Goal: Task Accomplishment & Management: Manage account settings

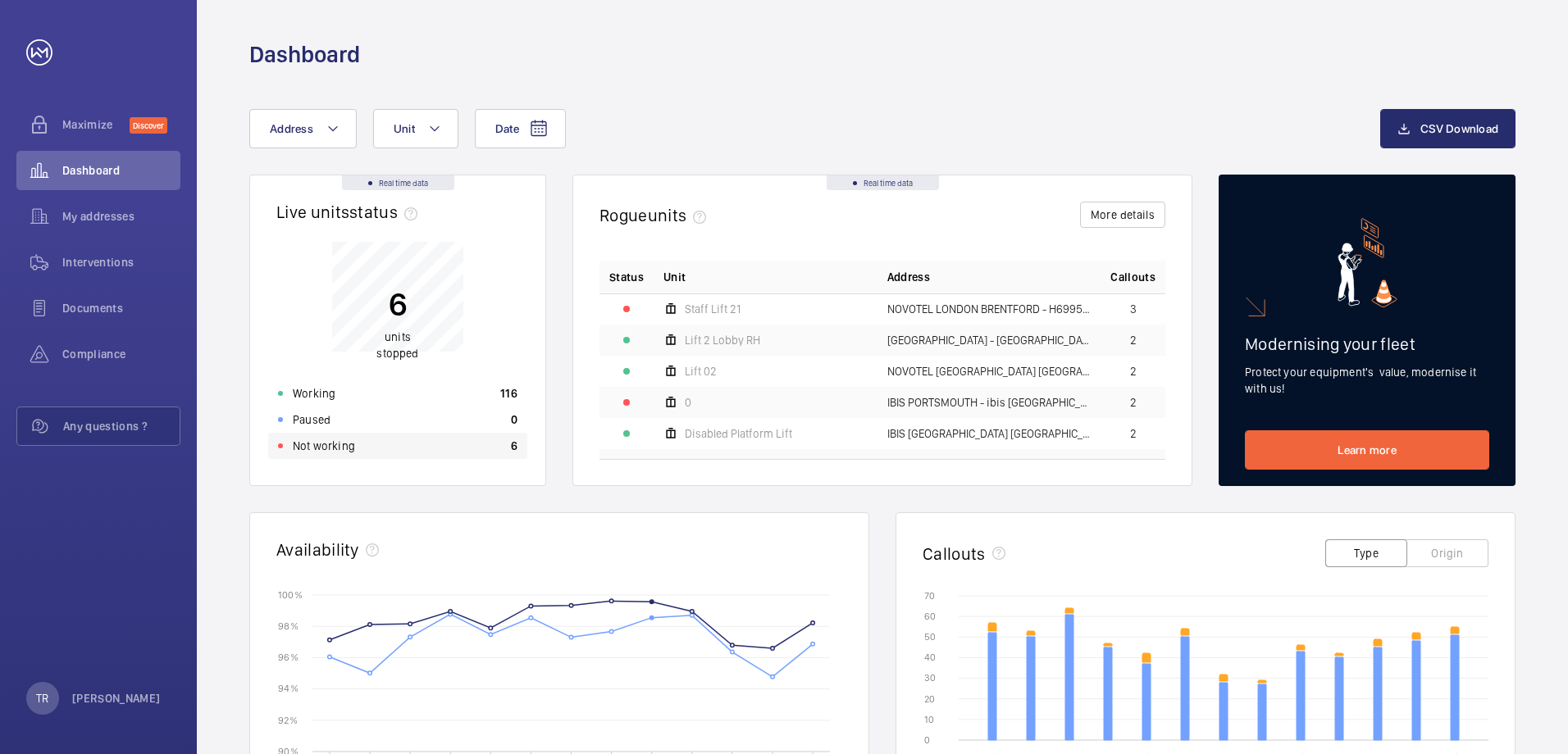
click at [335, 446] on p "Not working" at bounding box center [324, 446] width 62 height 16
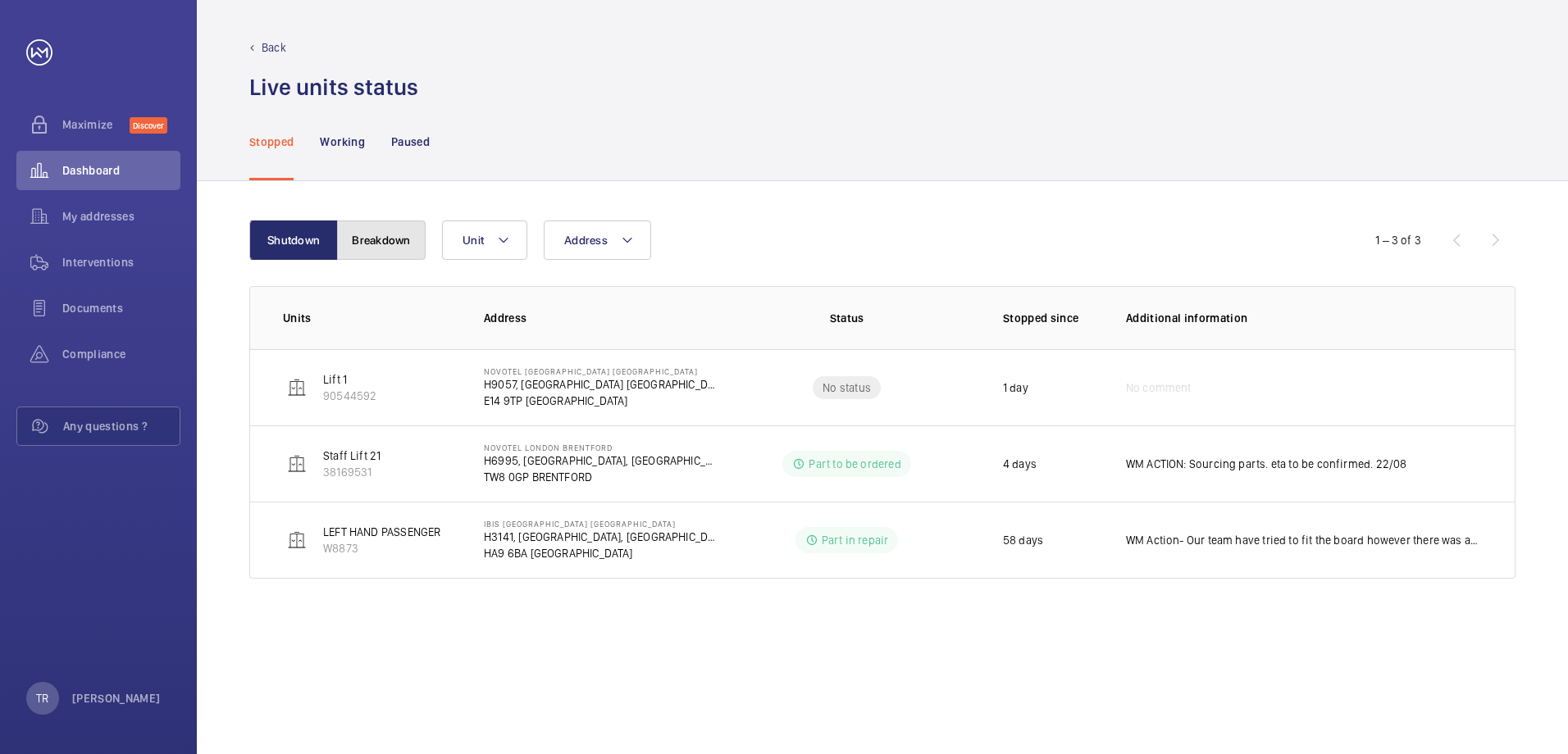
click at [393, 238] on button "Breakdown" at bounding box center [381, 240] width 89 height 40
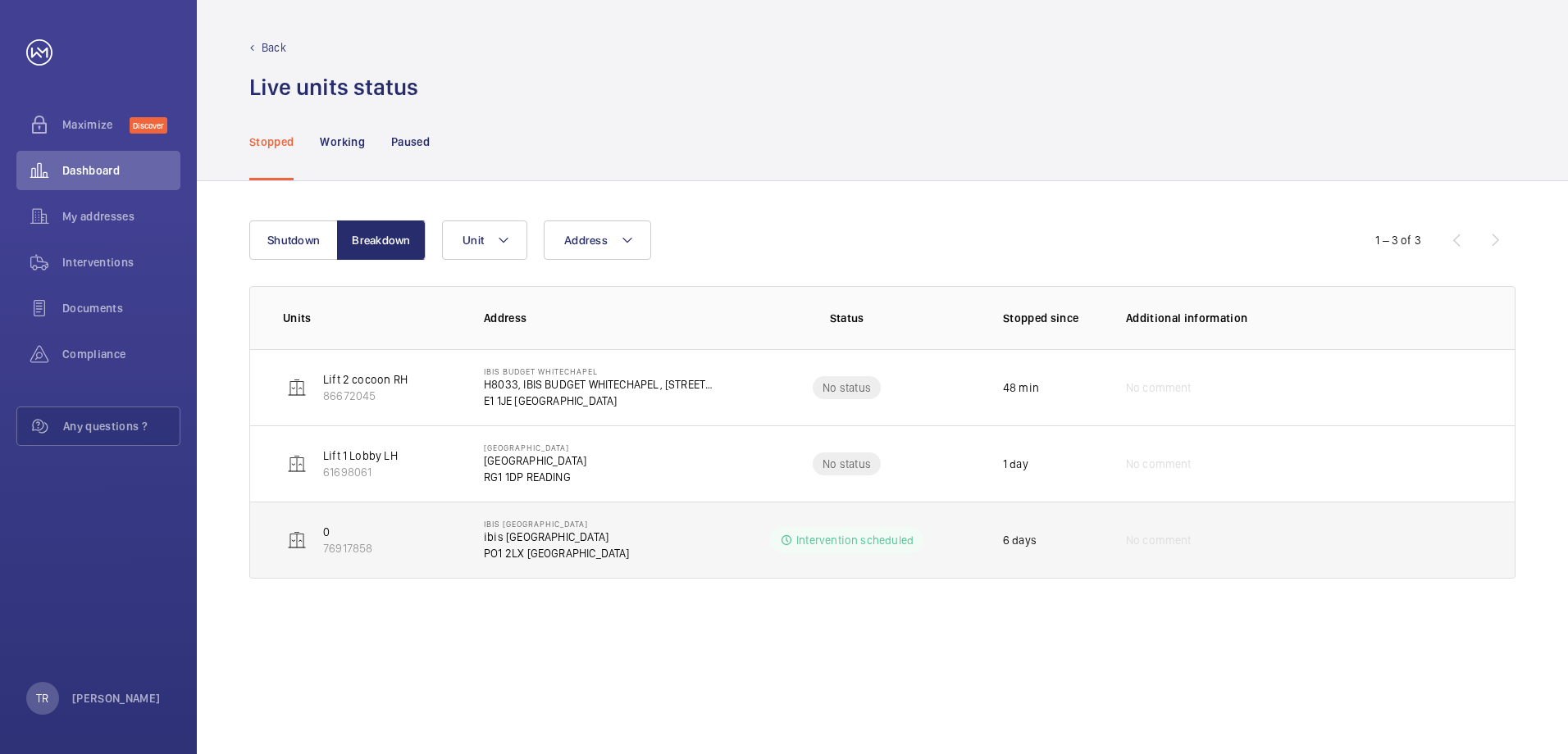
click at [815, 539] on p "Intervention scheduled" at bounding box center [855, 540] width 117 height 16
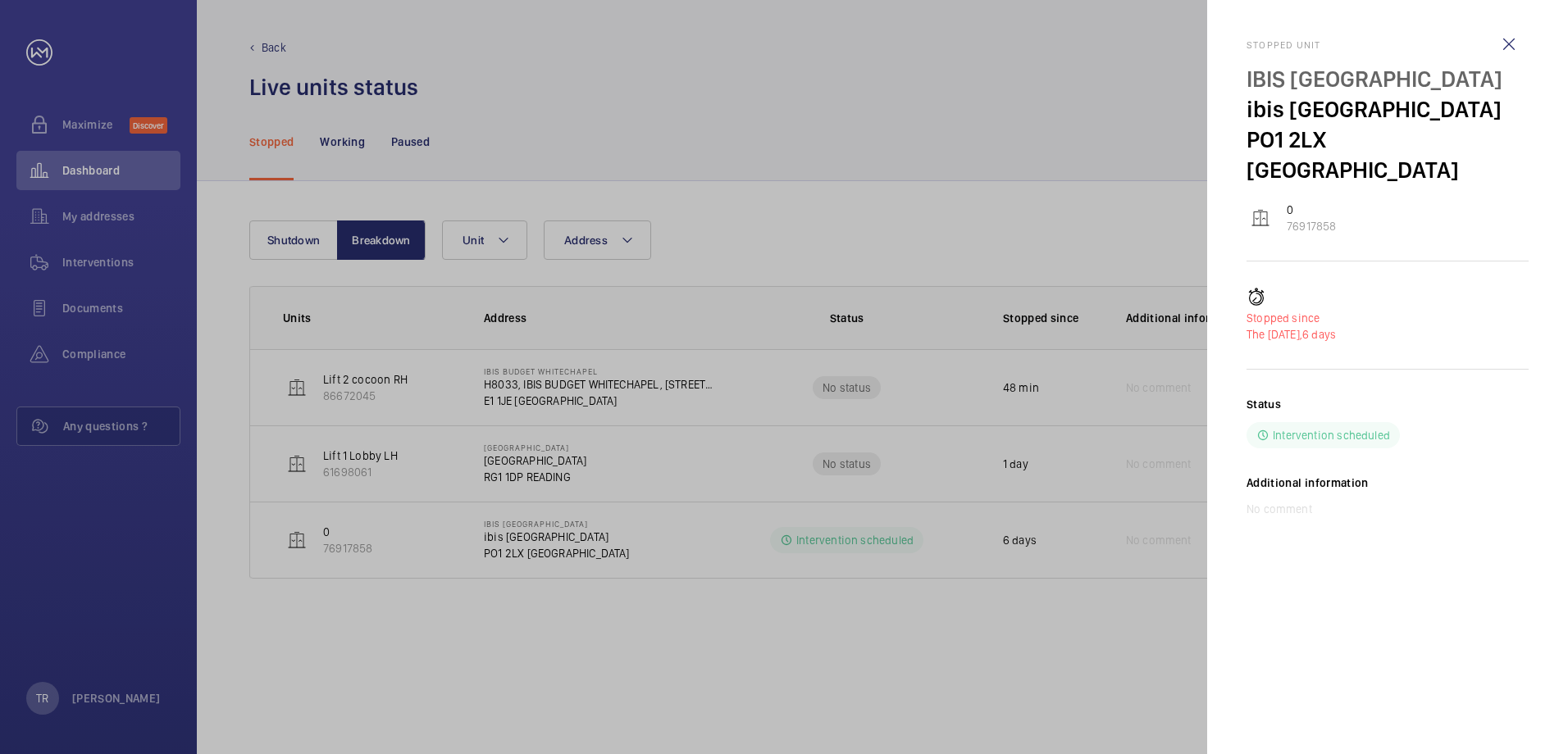
click at [81, 260] on div at bounding box center [784, 377] width 1568 height 754
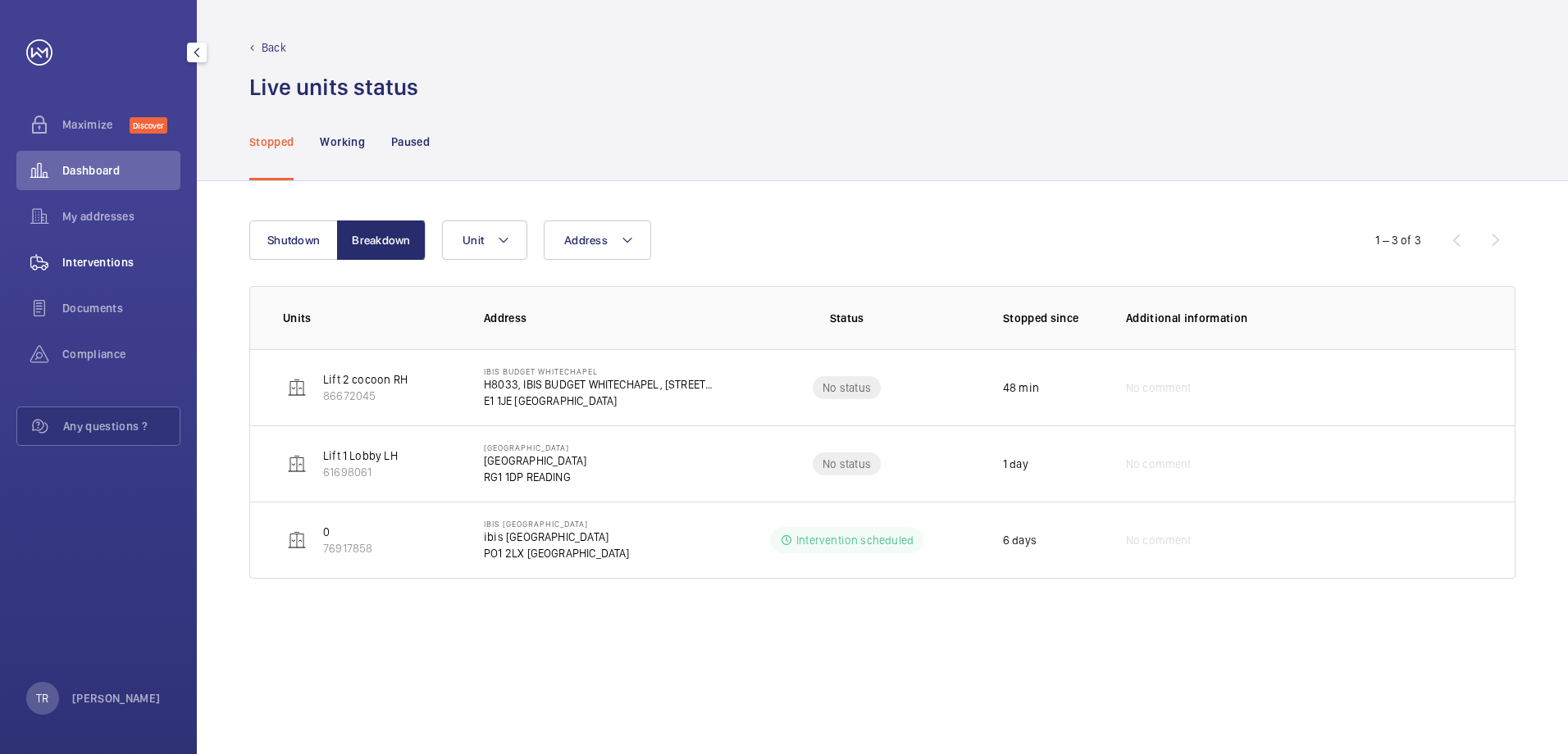
click at [82, 262] on span "Interventions" at bounding box center [121, 262] width 118 height 16
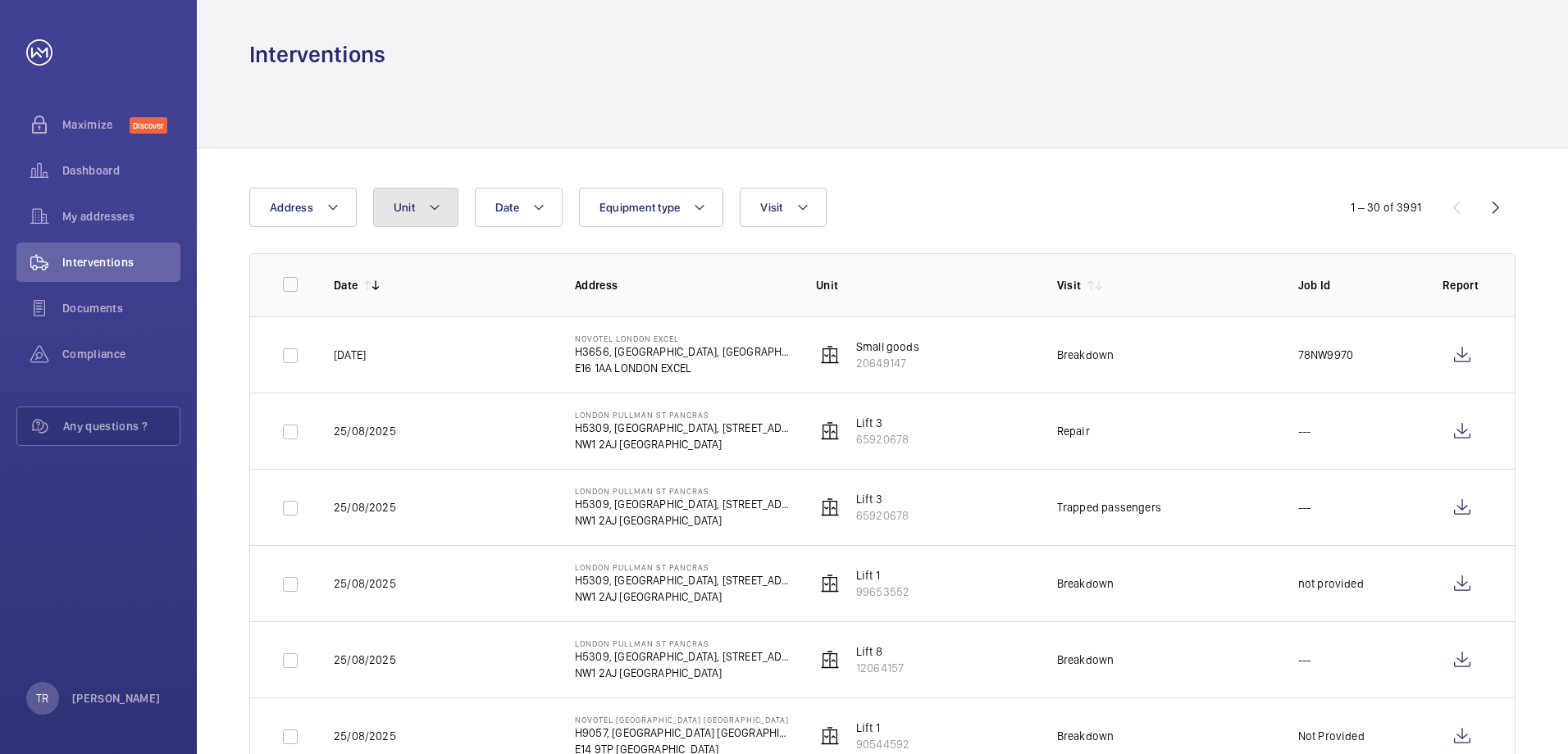
click at [432, 210] on mat-icon at bounding box center [434, 207] width 13 height 20
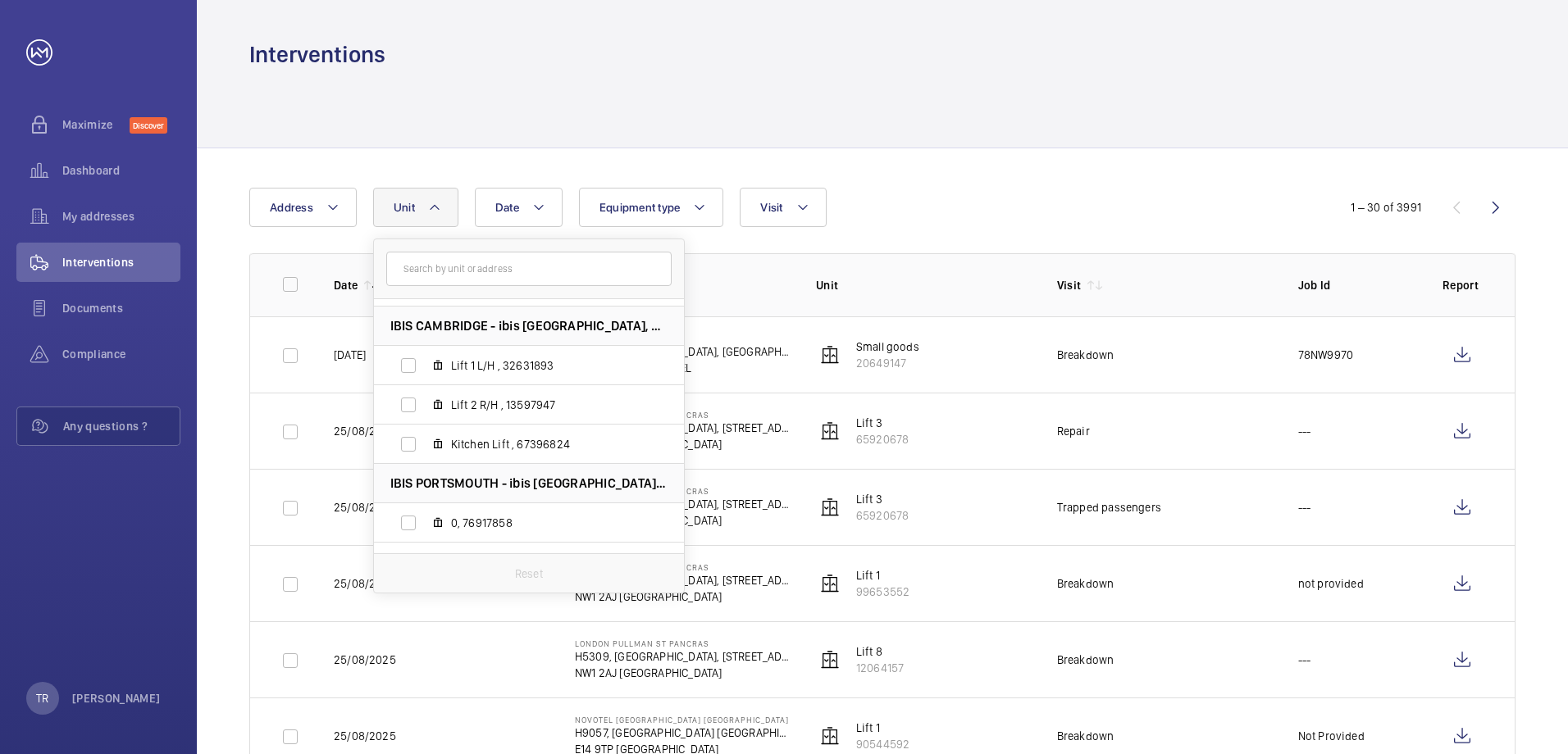
scroll to position [328, 0]
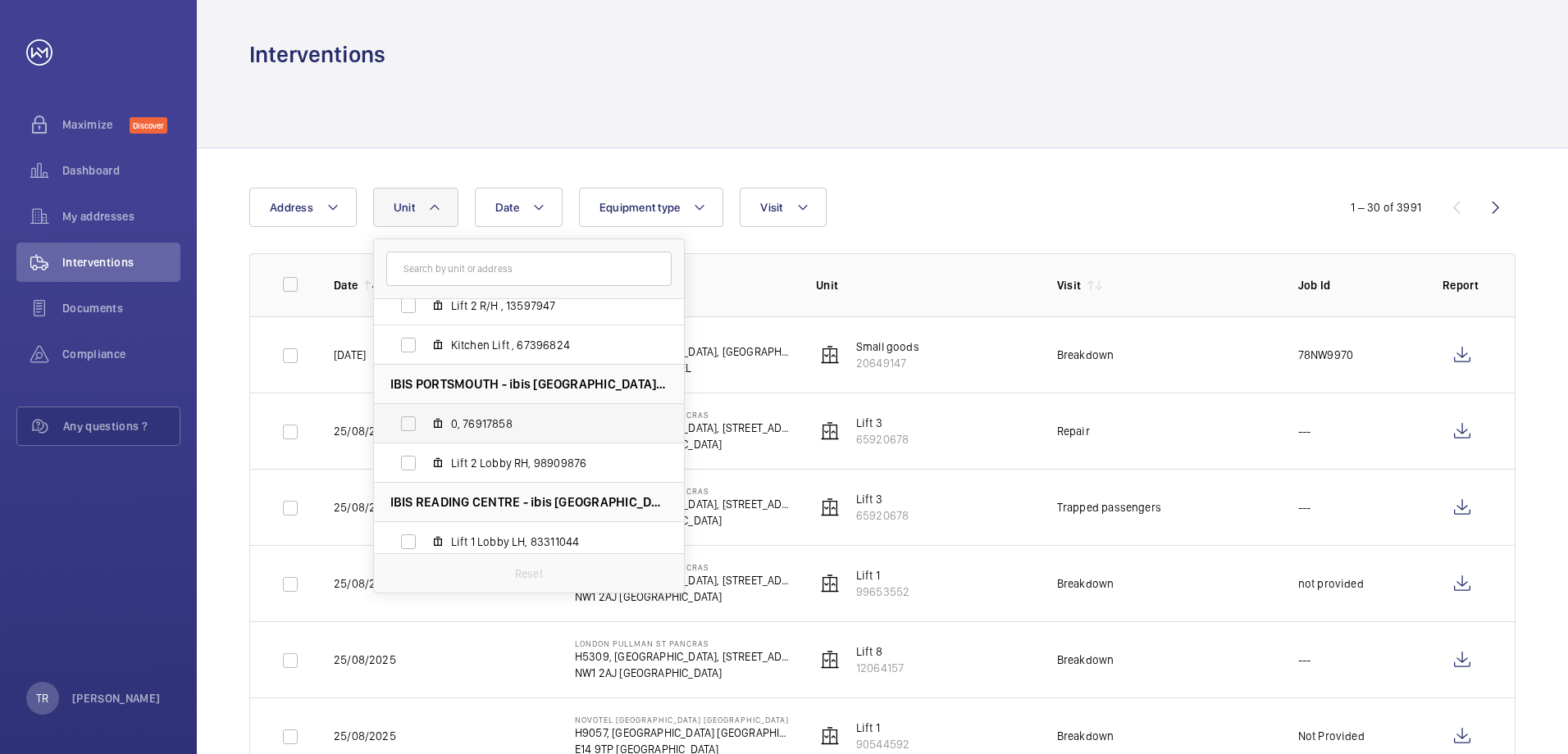
click at [489, 425] on span "0, 76917858" at bounding box center [546, 423] width 190 height 16
click at [425, 425] on input "0, 76917858" at bounding box center [408, 423] width 33 height 33
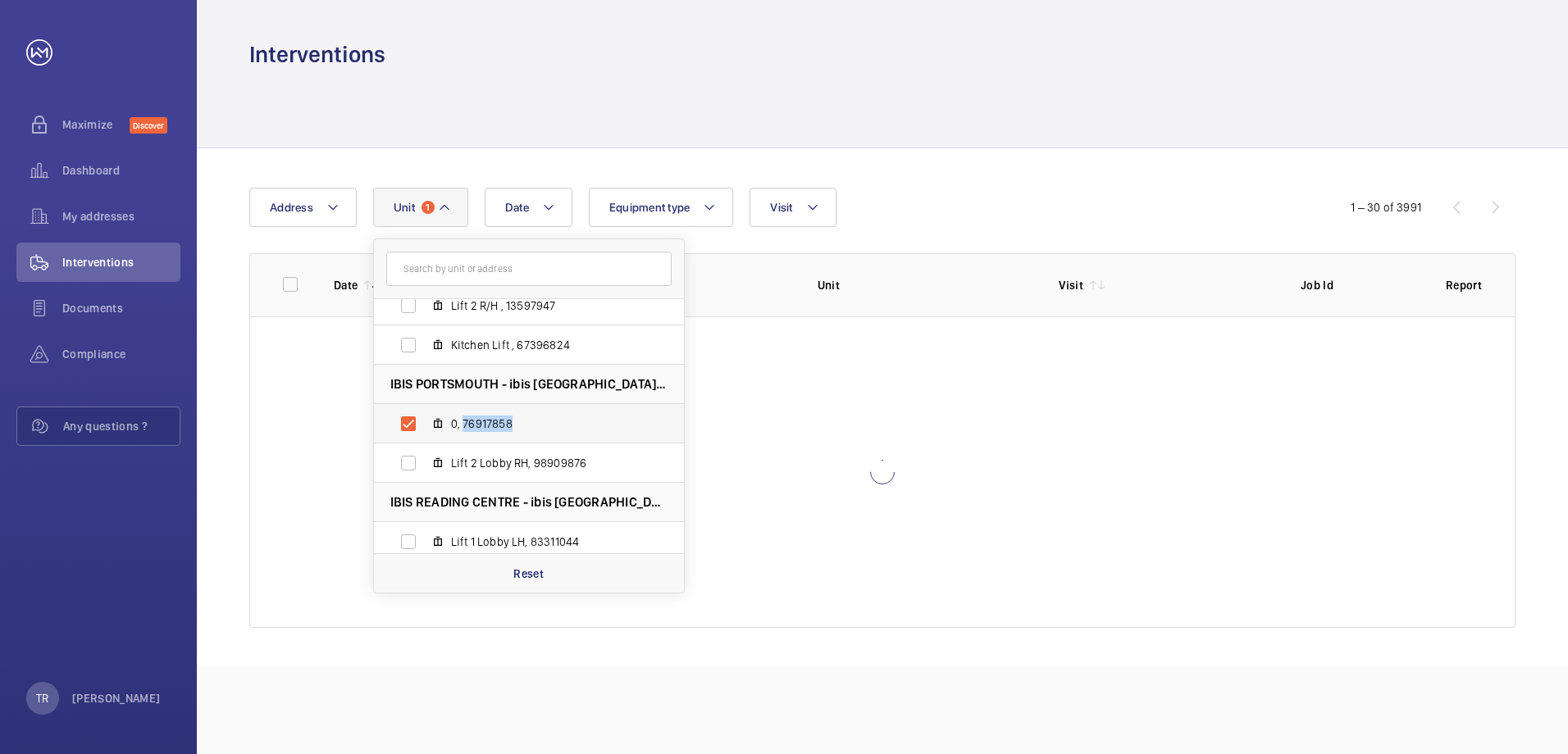
click at [489, 426] on span "0, 76917858" at bounding box center [546, 423] width 190 height 16
click at [425, 426] on input "0, 76917858" at bounding box center [408, 423] width 33 height 33
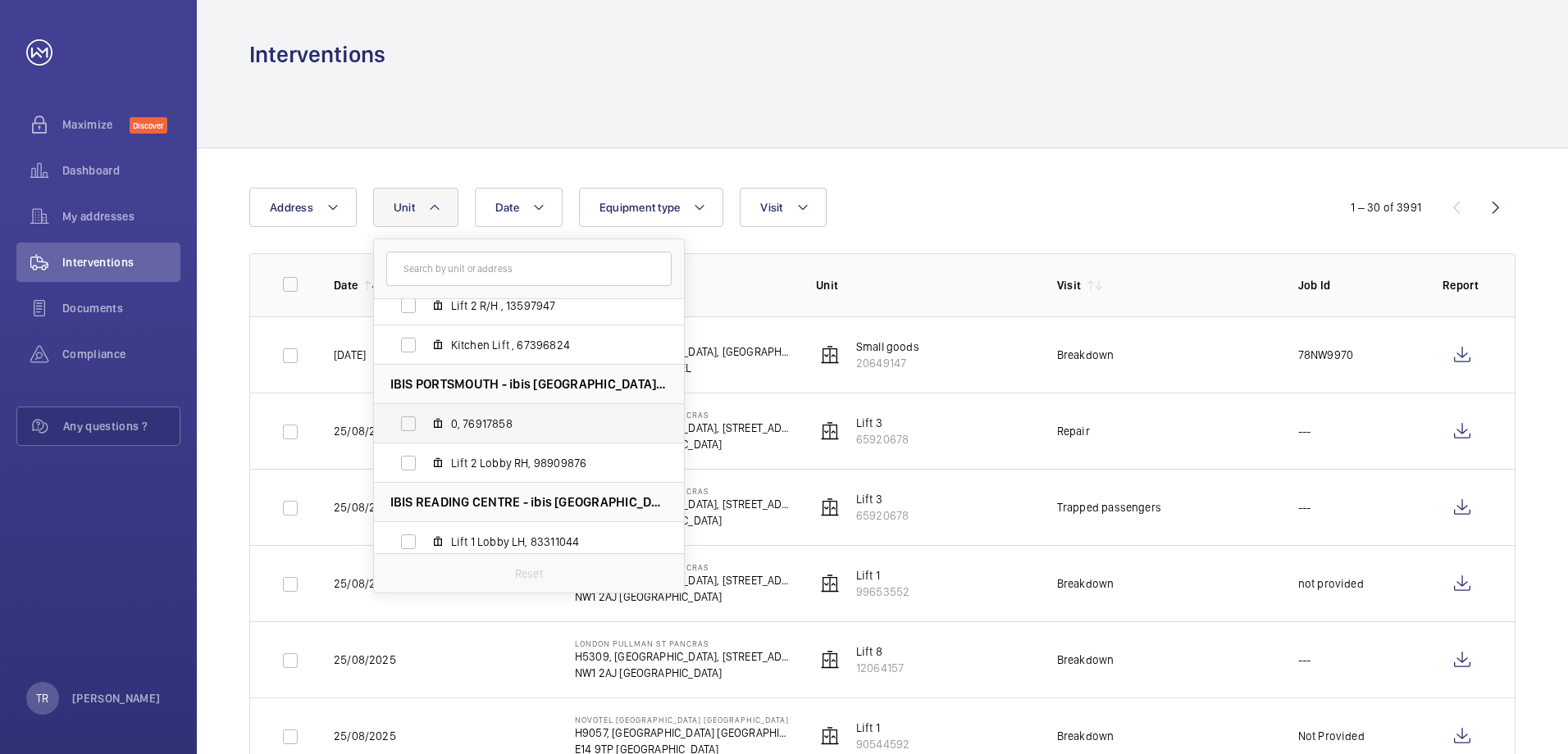
click at [411, 423] on label "0, 76917858" at bounding box center [516, 424] width 284 height 40
click at [411, 423] on input "0, 76917858" at bounding box center [408, 423] width 33 height 33
checkbox input "true"
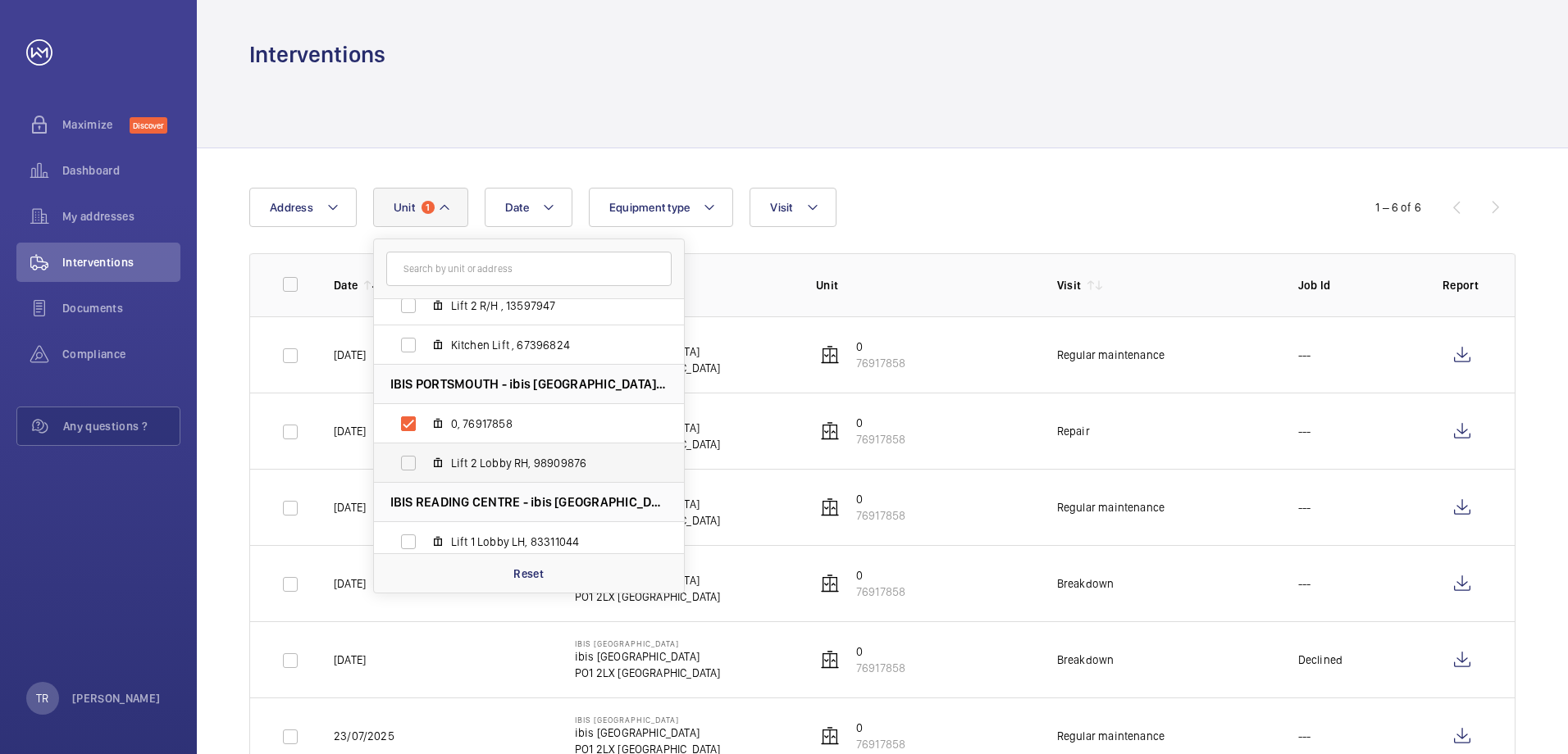
click at [406, 464] on label "Lift 2 Lobby RH, 98909876" at bounding box center [516, 463] width 284 height 40
click at [406, 464] on input "Lift 2 Lobby RH, 98909876" at bounding box center [408, 463] width 33 height 33
checkbox input "true"
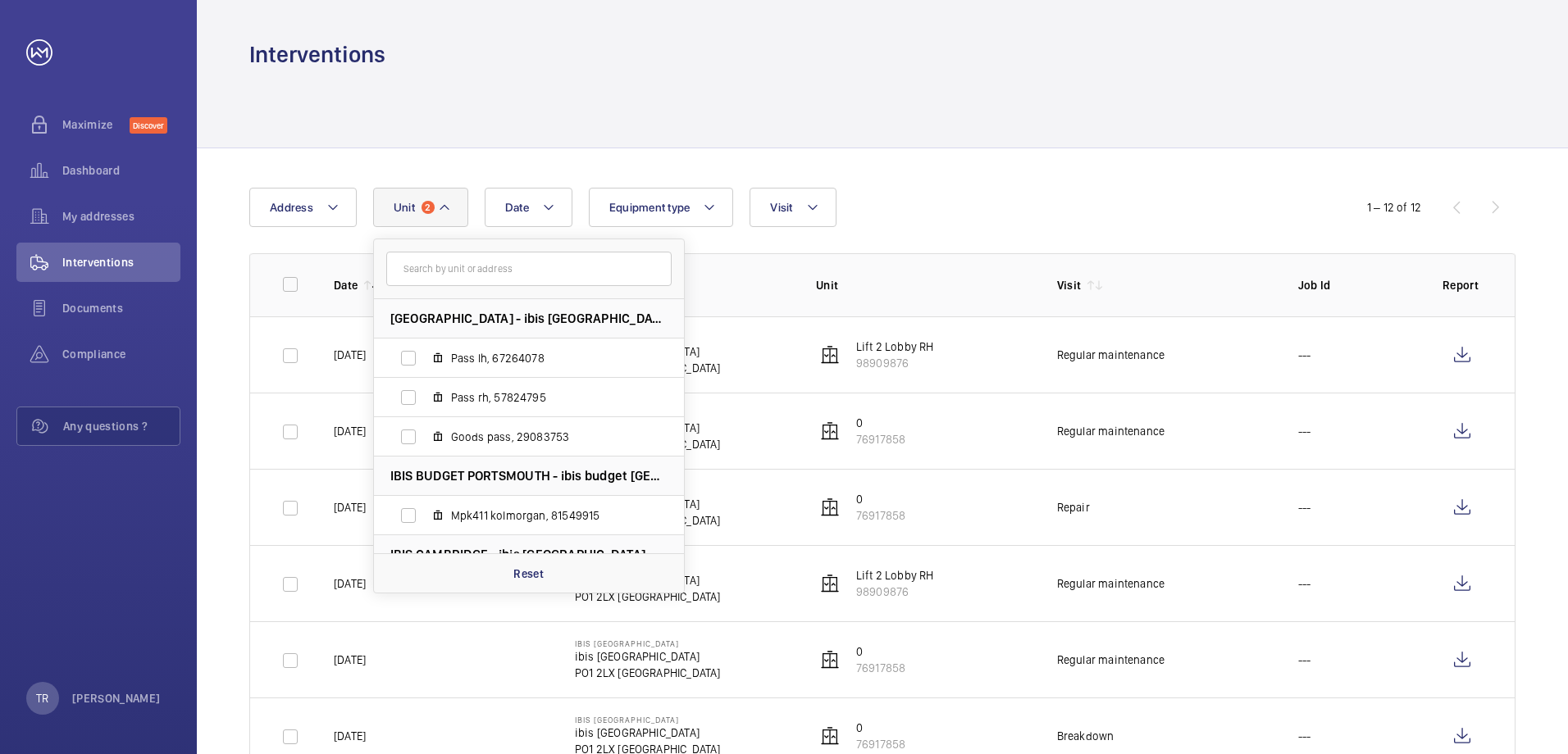
click at [765, 551] on td "IBIS [GEOGRAPHIC_DATA] [GEOGRAPHIC_DATA]" at bounding box center [669, 583] width 241 height 77
